Goal: Information Seeking & Learning: Learn about a topic

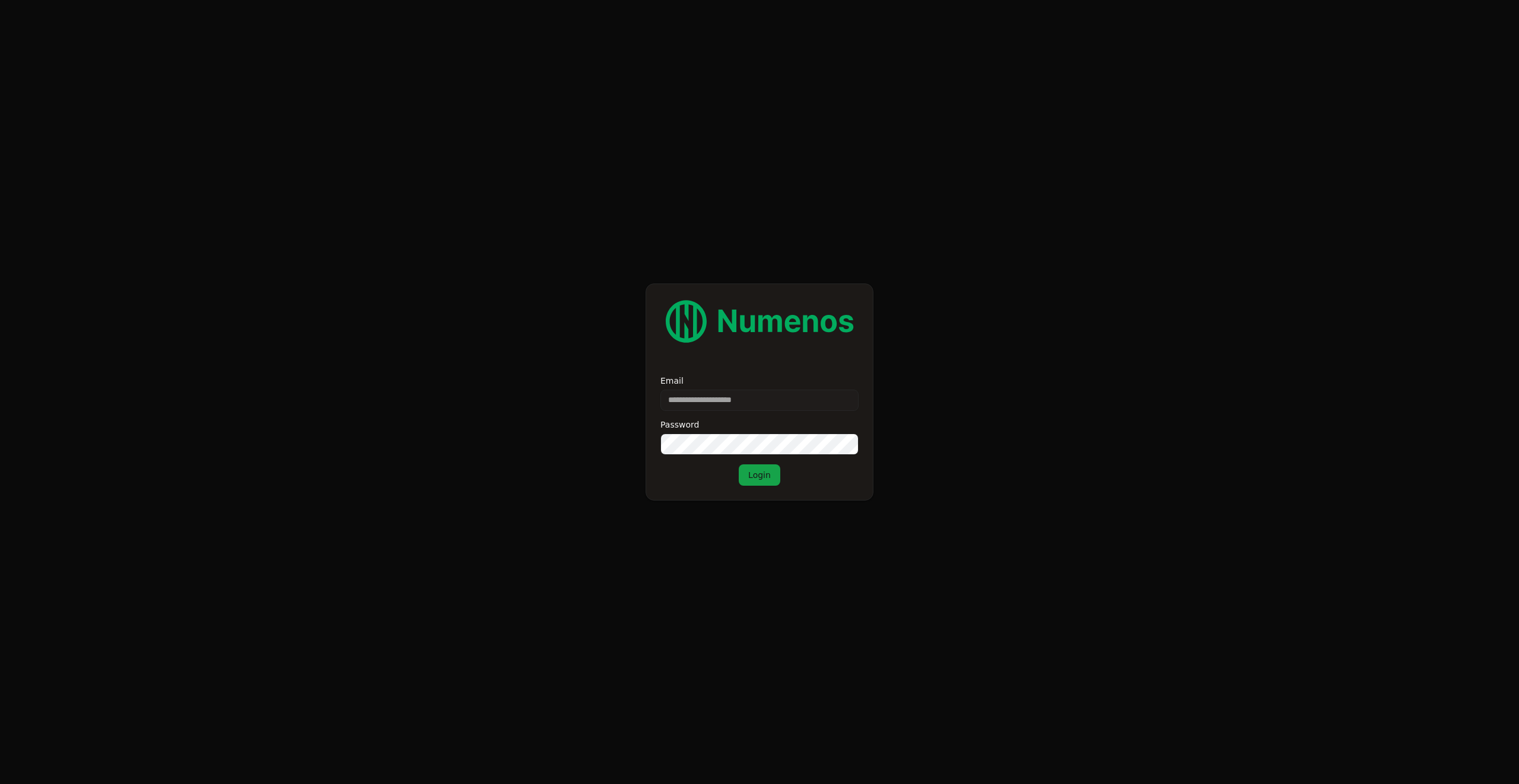
click at [792, 400] on input "Email" at bounding box center [760, 401] width 198 height 22
type input "**********"
click at [739, 464] on button "Login" at bounding box center [760, 475] width 42 height 22
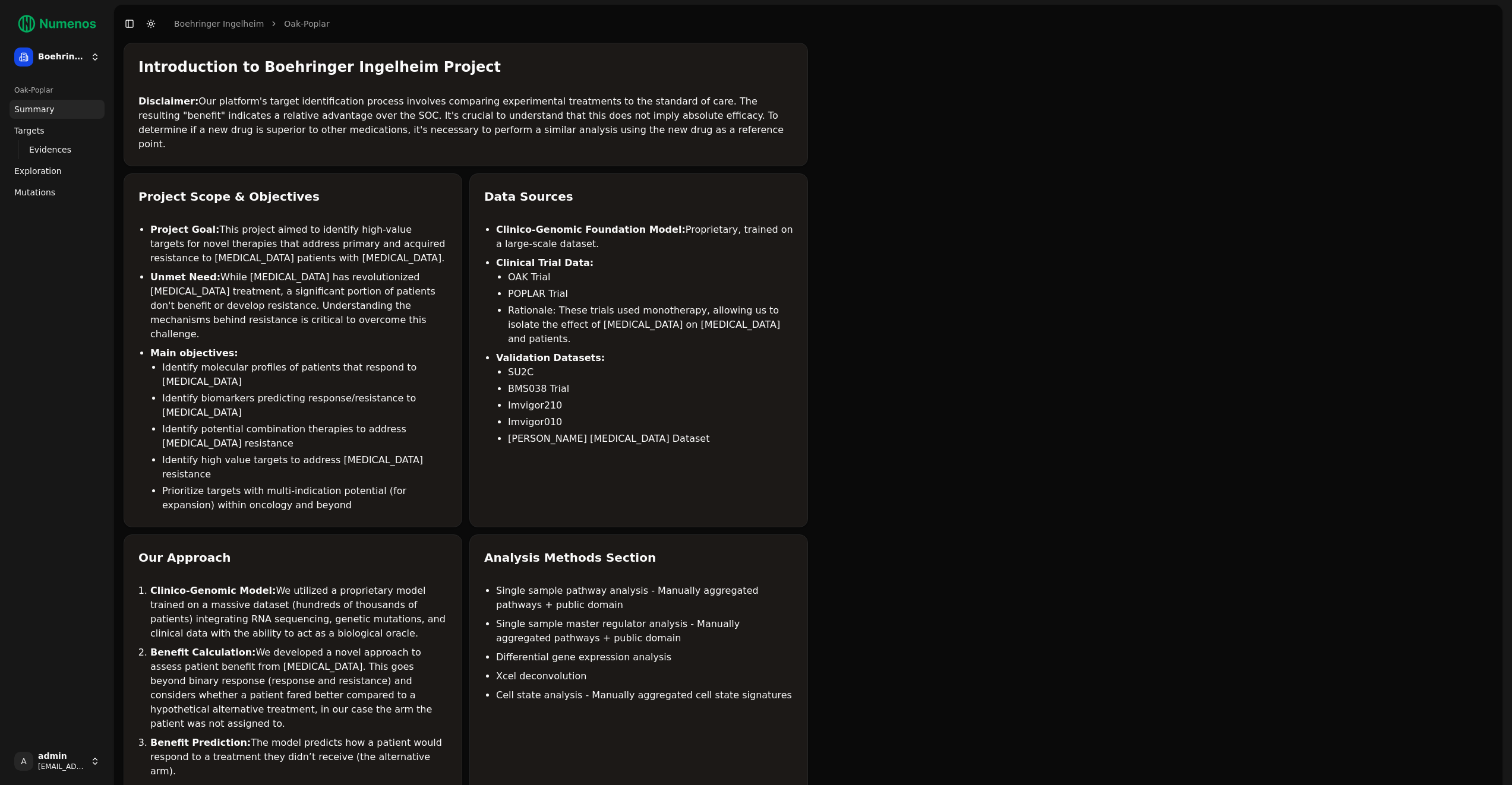
click at [41, 186] on span "Mutations" at bounding box center [34, 192] width 41 height 12
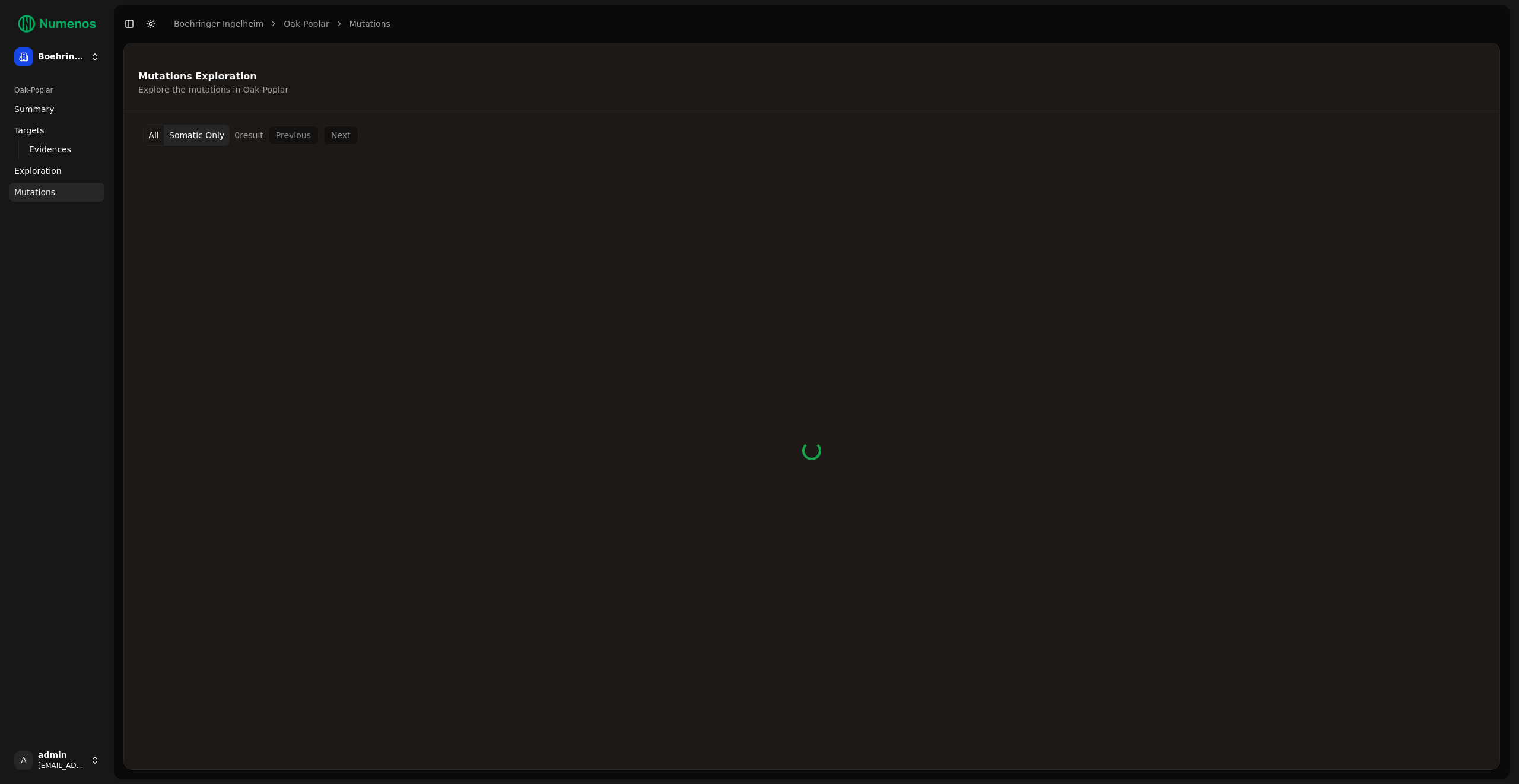
click at [38, 250] on div "Oak-Poplar Summary Targets Evidences Exploration Mutations" at bounding box center [57, 408] width 104 height 665
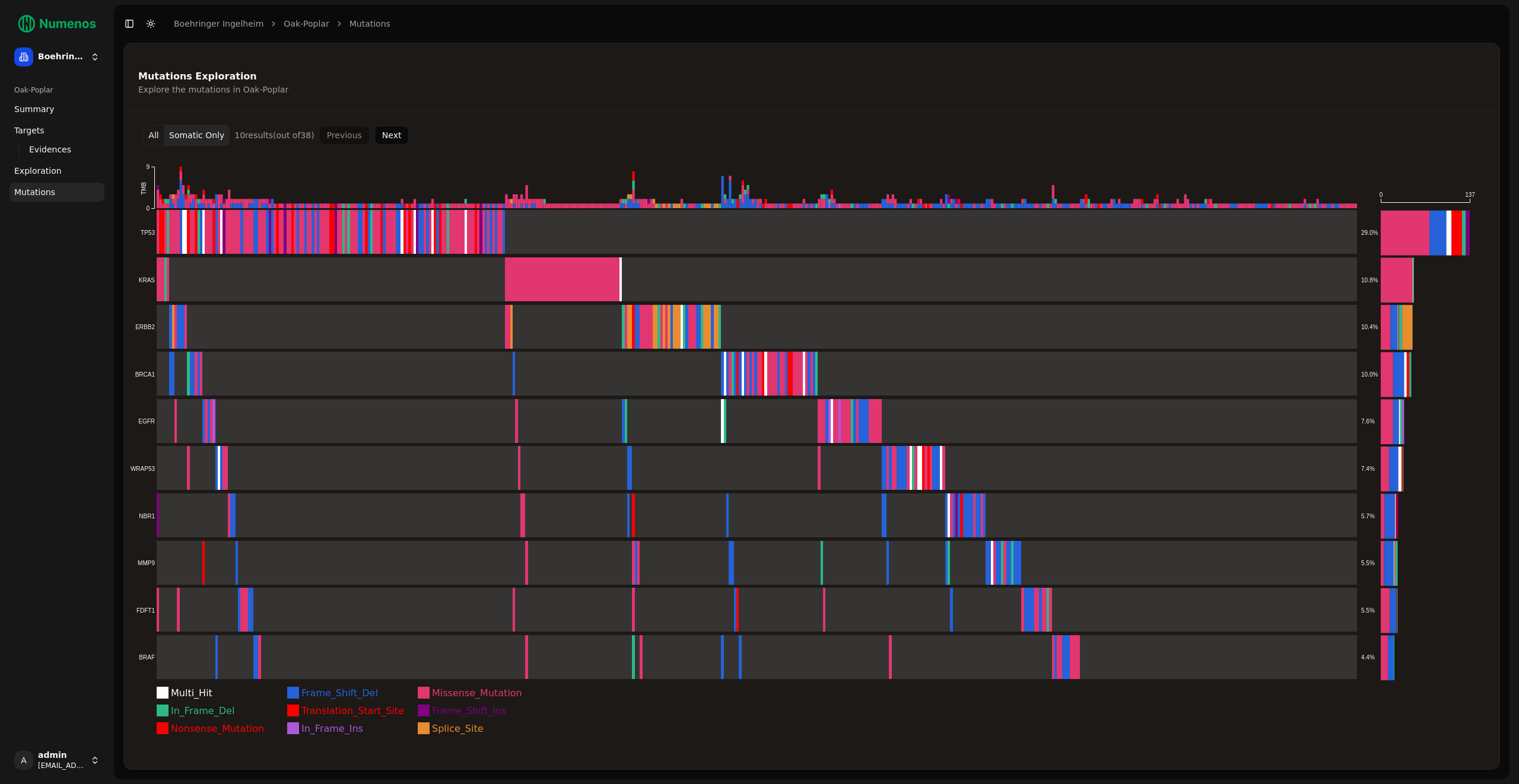
click at [392, 134] on button "Next" at bounding box center [391, 136] width 35 height 19
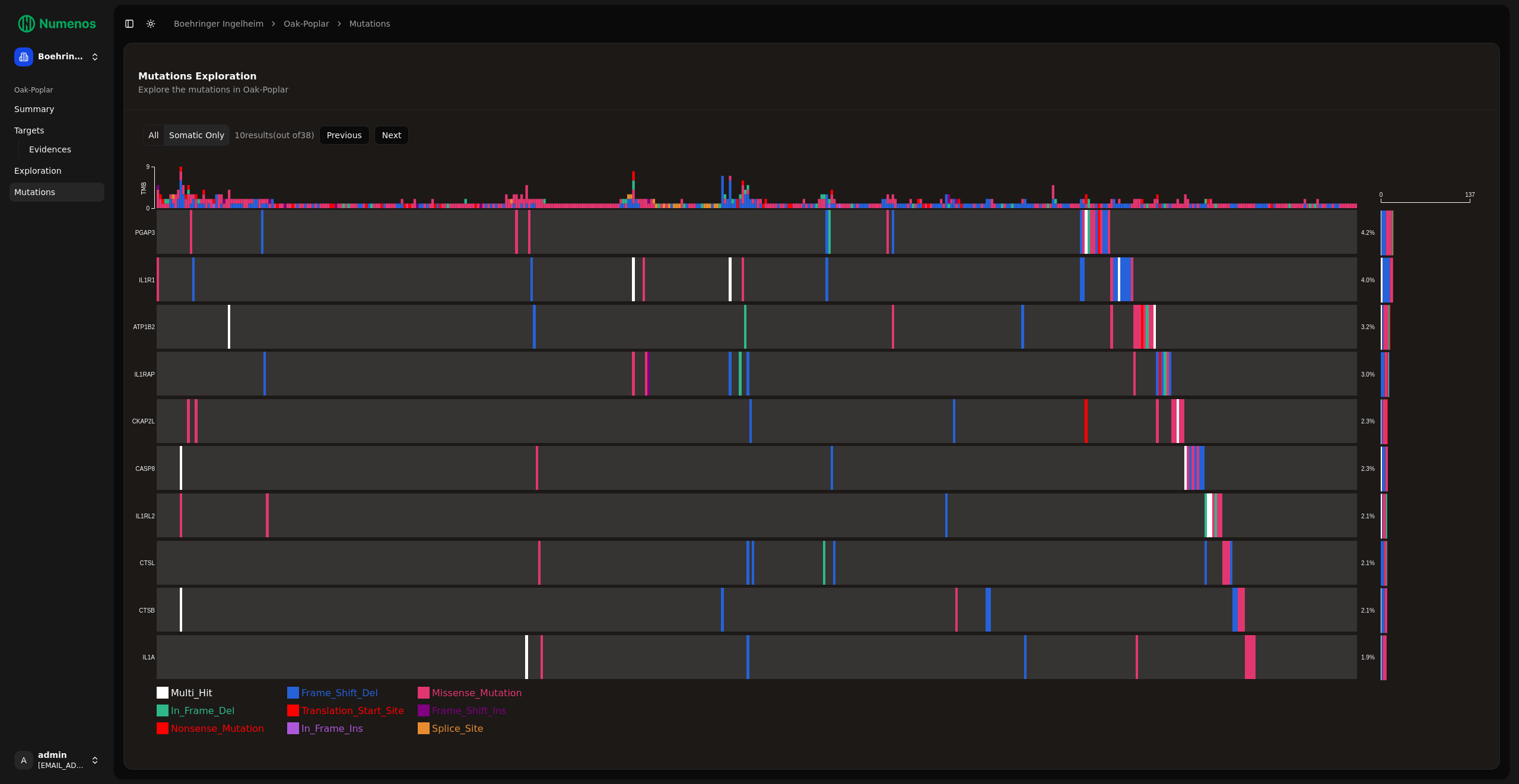
click at [341, 134] on button "Previous" at bounding box center [344, 136] width 50 height 19
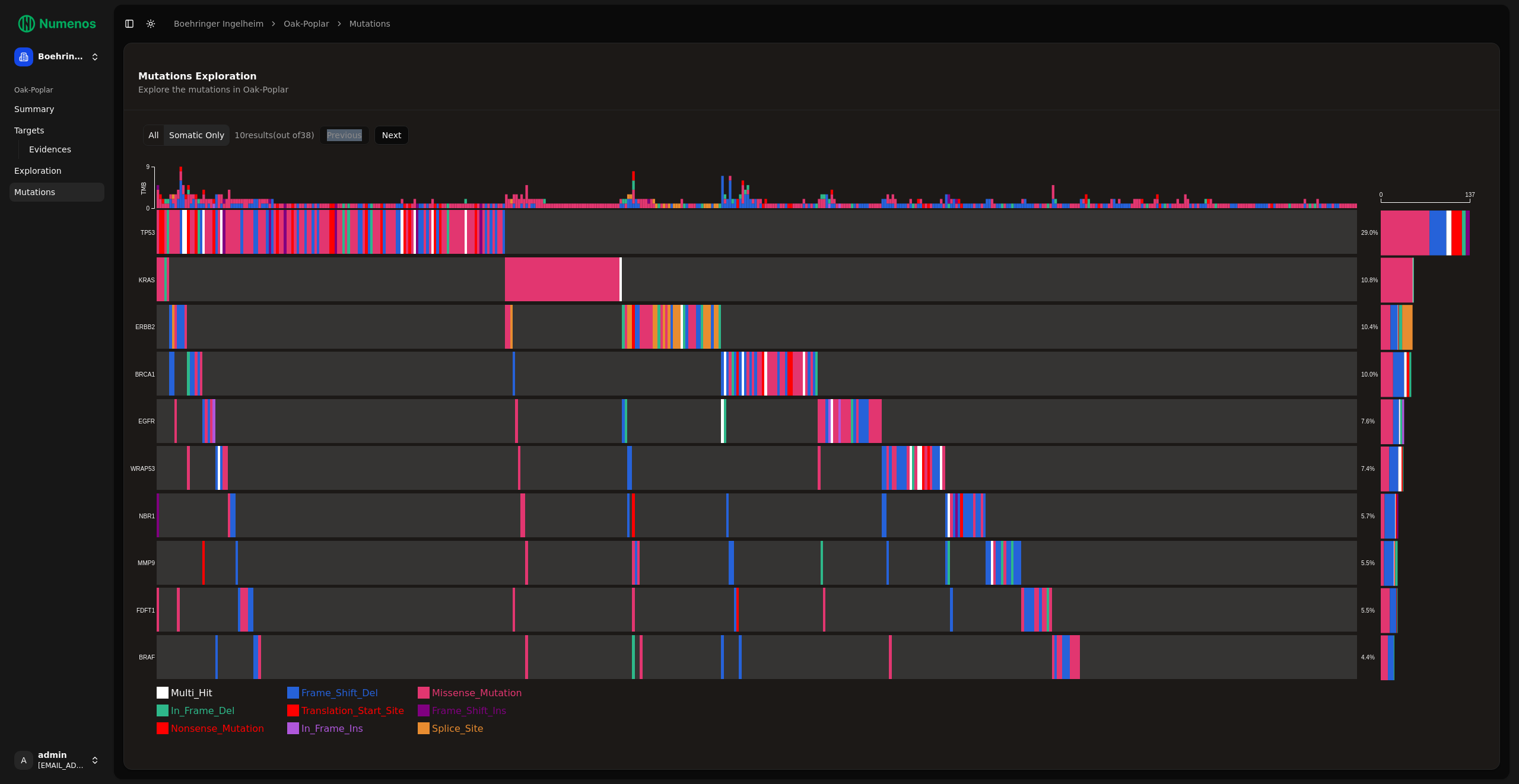
click at [341, 134] on div "Previous Next" at bounding box center [364, 136] width 90 height 19
click at [151, 140] on button "All" at bounding box center [154, 135] width 22 height 22
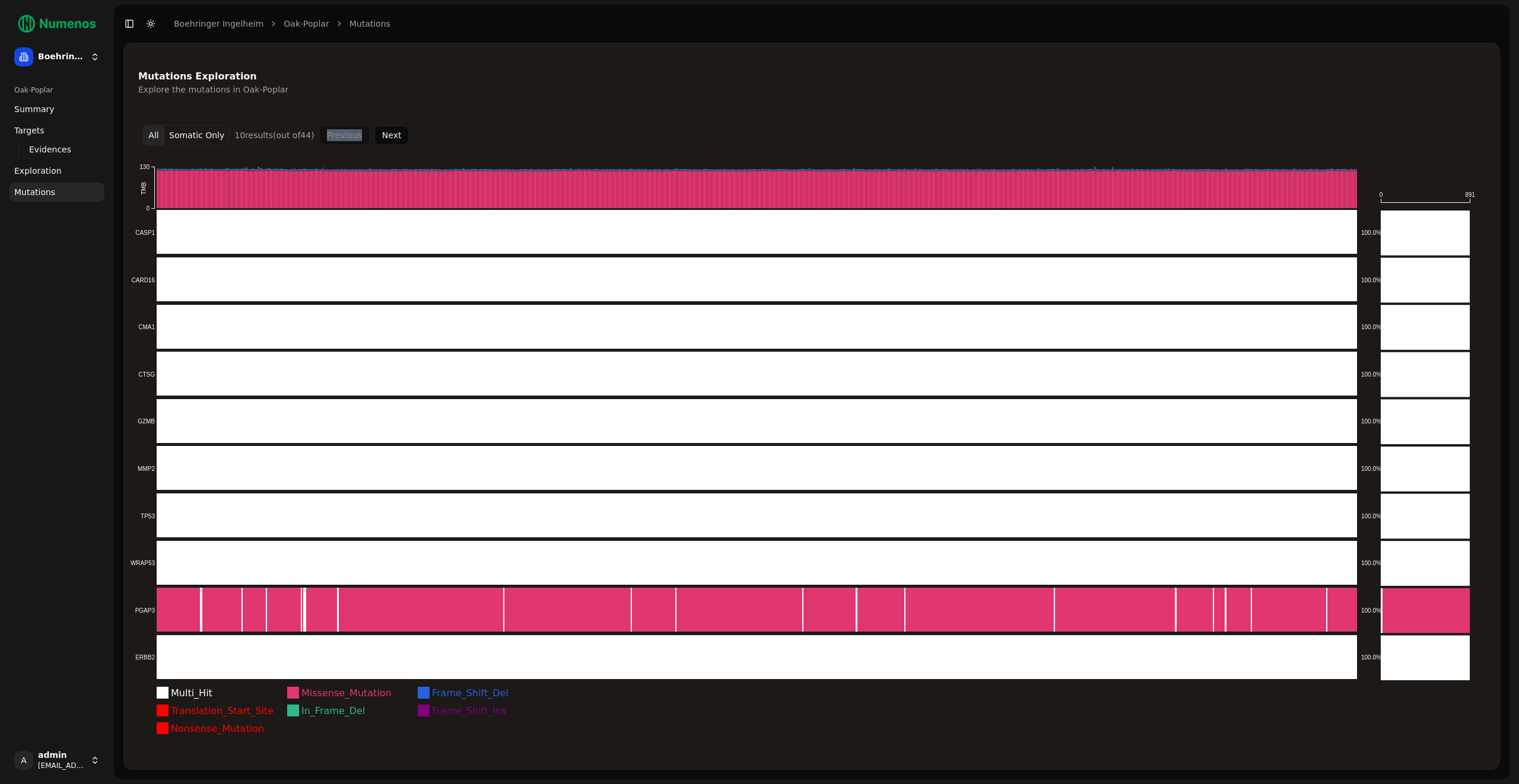
click at [376, 137] on button "Next" at bounding box center [391, 136] width 35 height 19
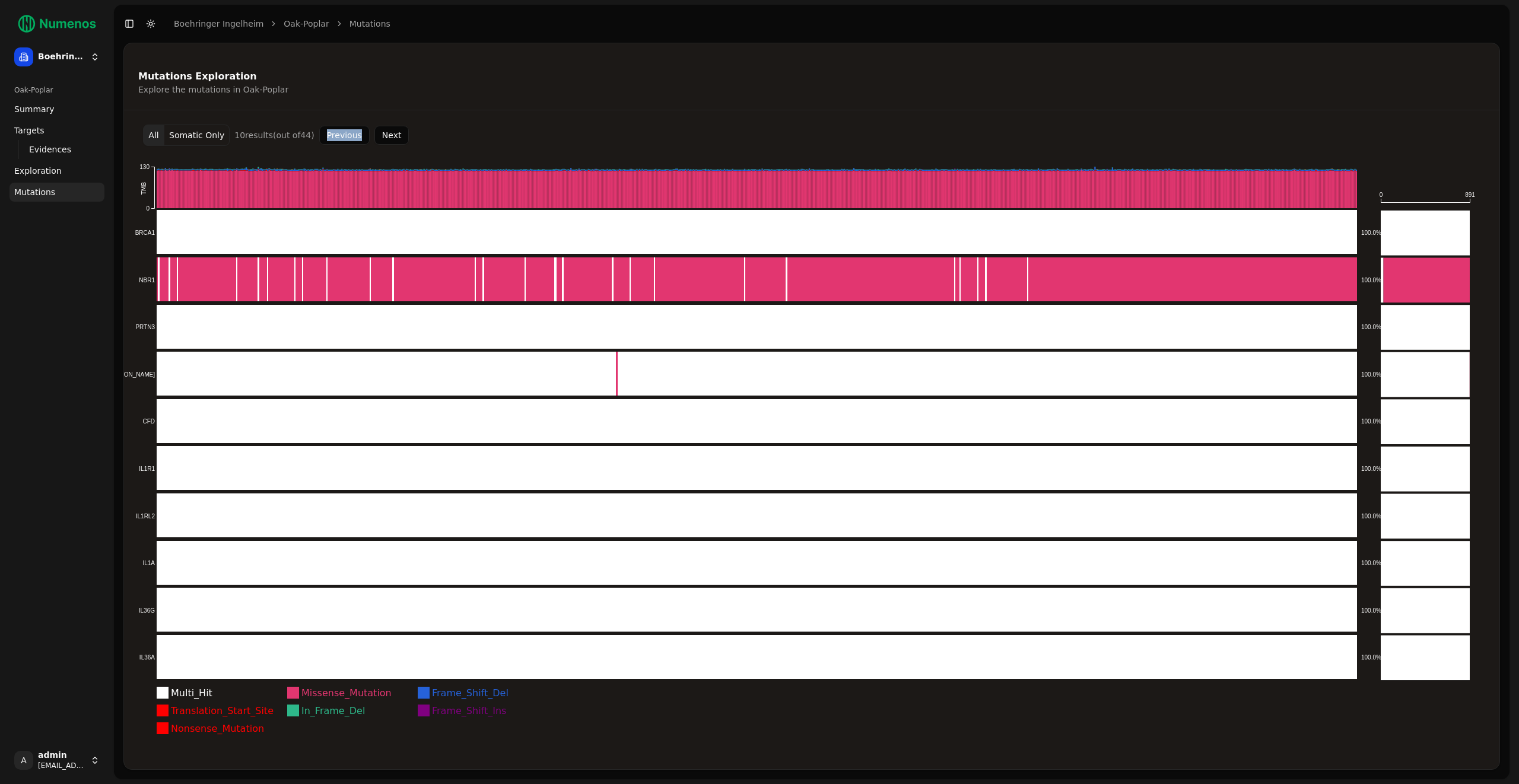
drag, startPoint x: 388, startPoint y: 135, endPoint x: 248, endPoint y: 132, distance: 140.0
click at [388, 136] on button "Next" at bounding box center [391, 136] width 35 height 19
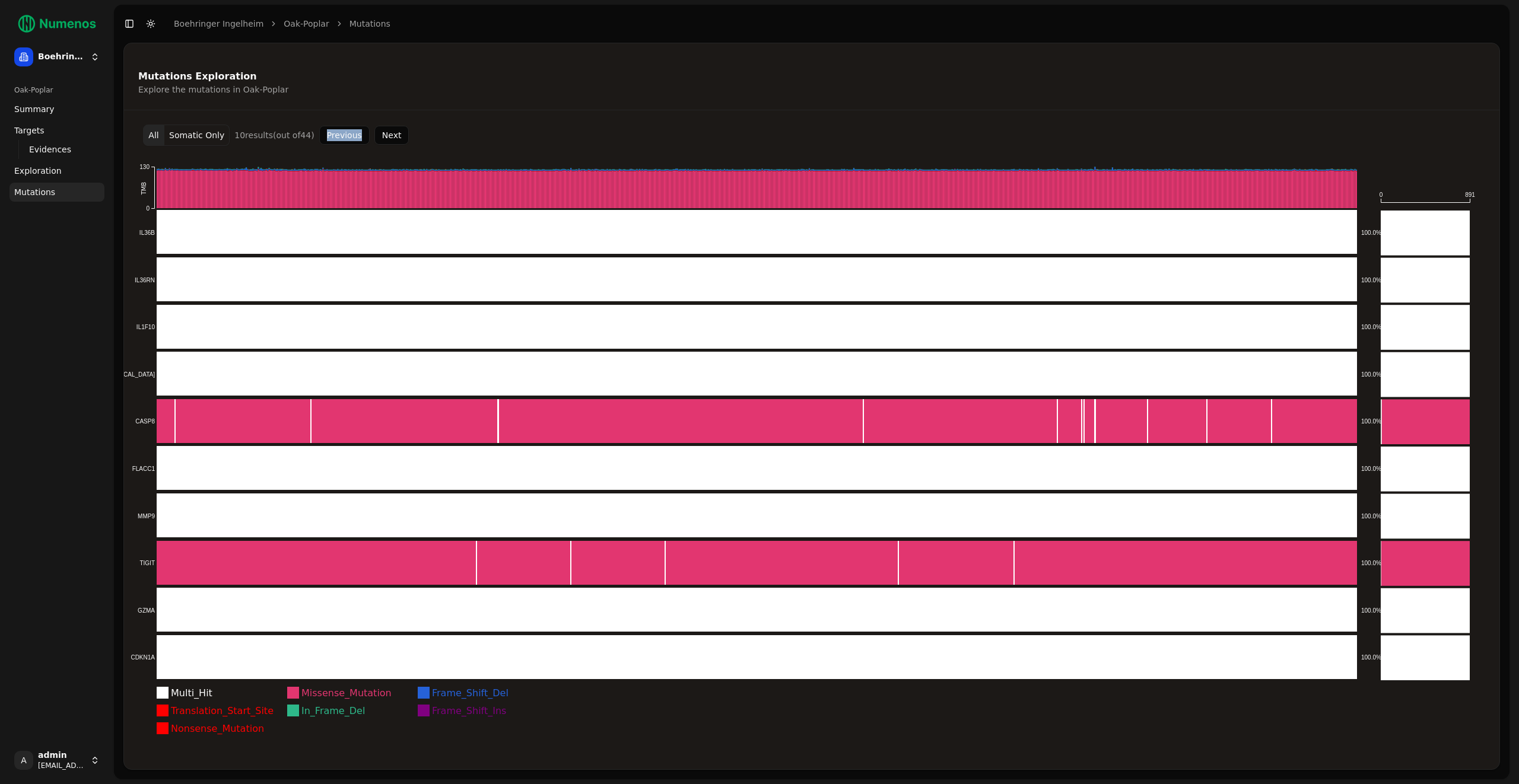
click at [196, 124] on button "Somatic Only" at bounding box center [197, 135] width 66 height 22
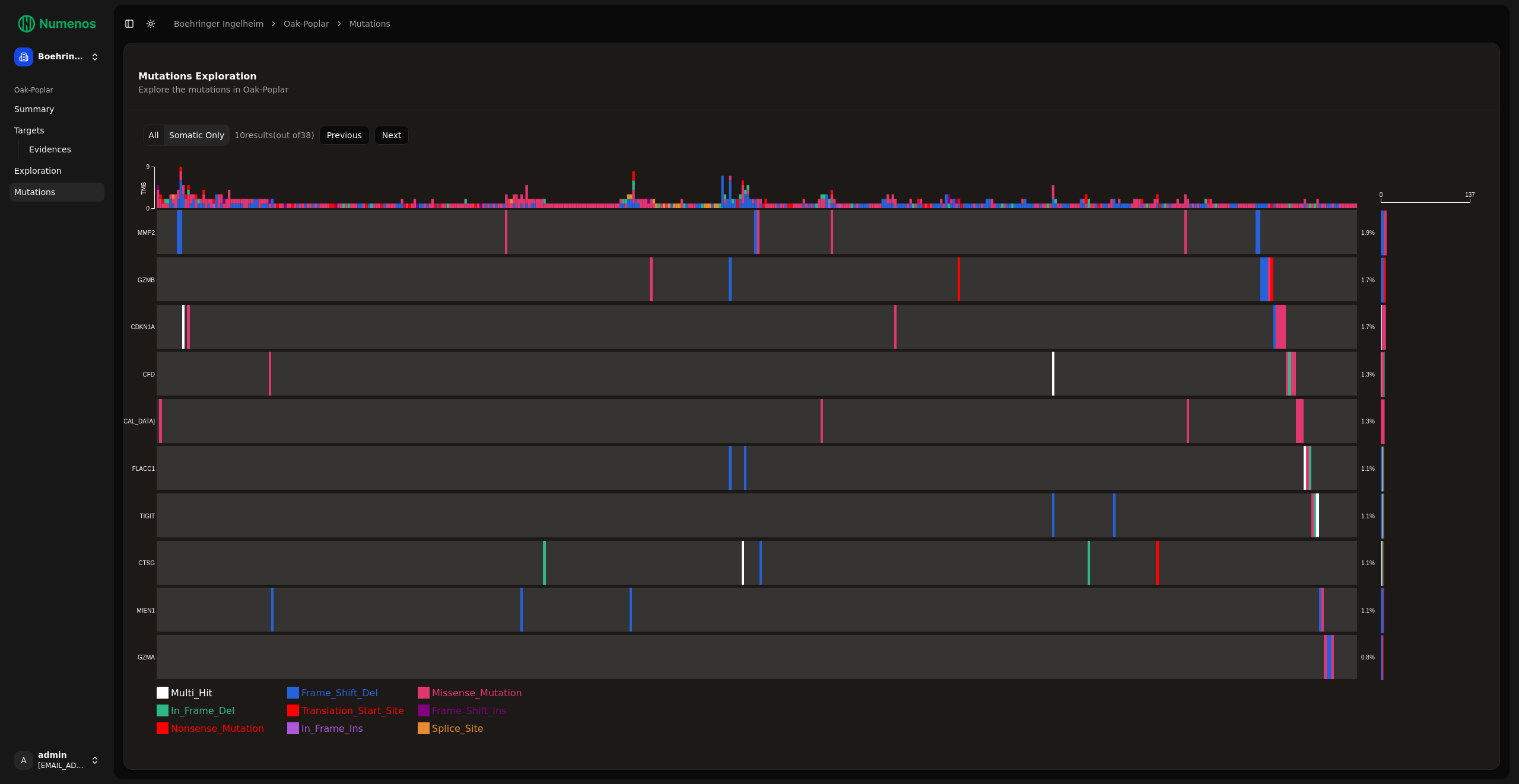
click at [627, 92] on div "Explore the mutations in Oak-Poplar" at bounding box center [810, 89] width 1343 height 12
